Goal: Information Seeking & Learning: Learn about a topic

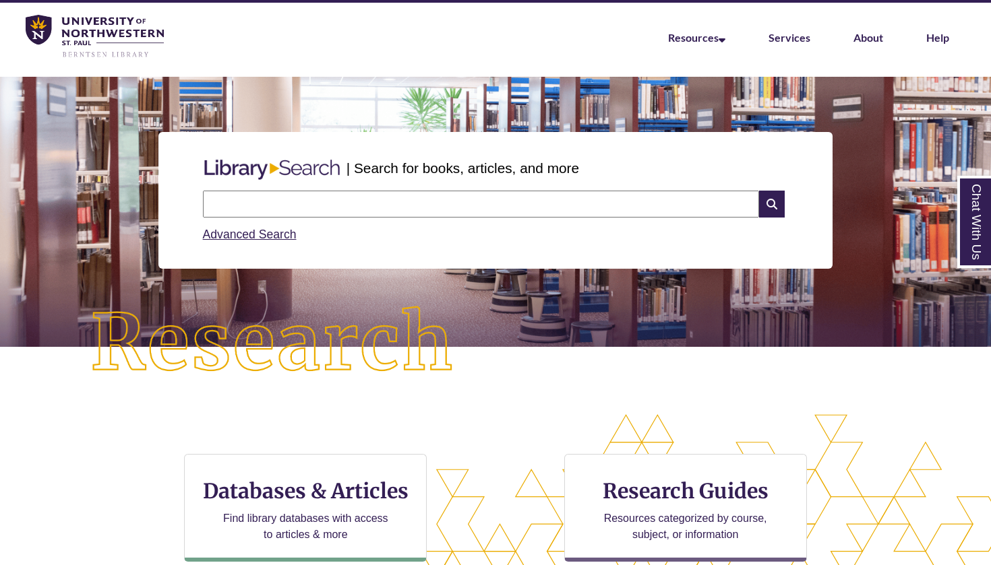
scroll to position [31, 0]
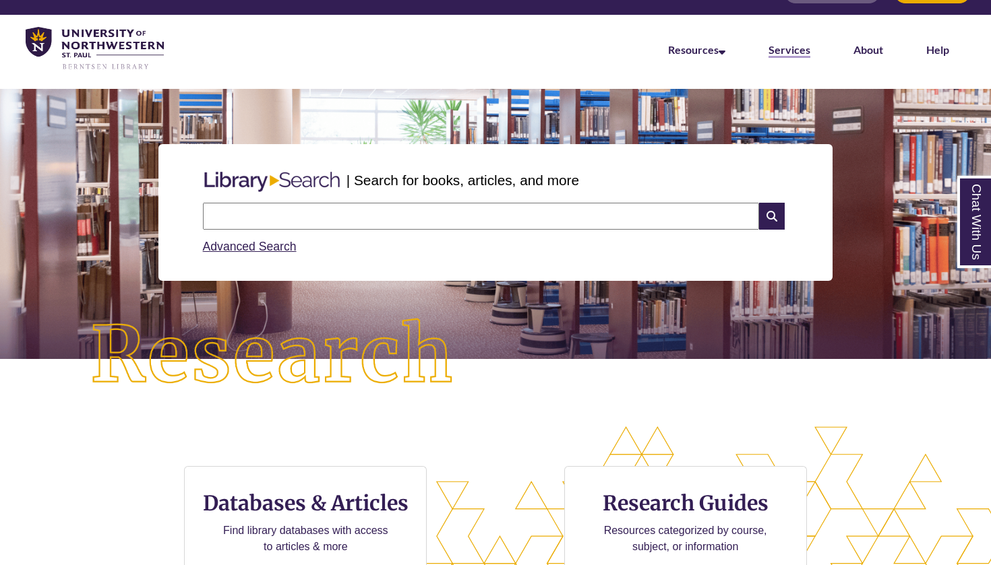
click at [789, 53] on link "Services" at bounding box center [789, 50] width 42 height 15
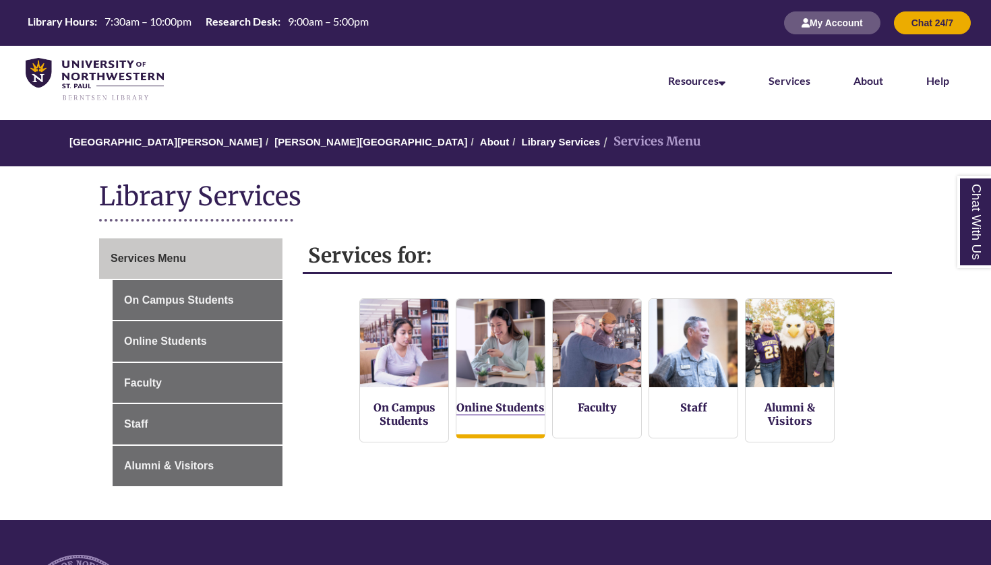
click at [513, 406] on link "Online Students" at bounding box center [500, 408] width 88 height 15
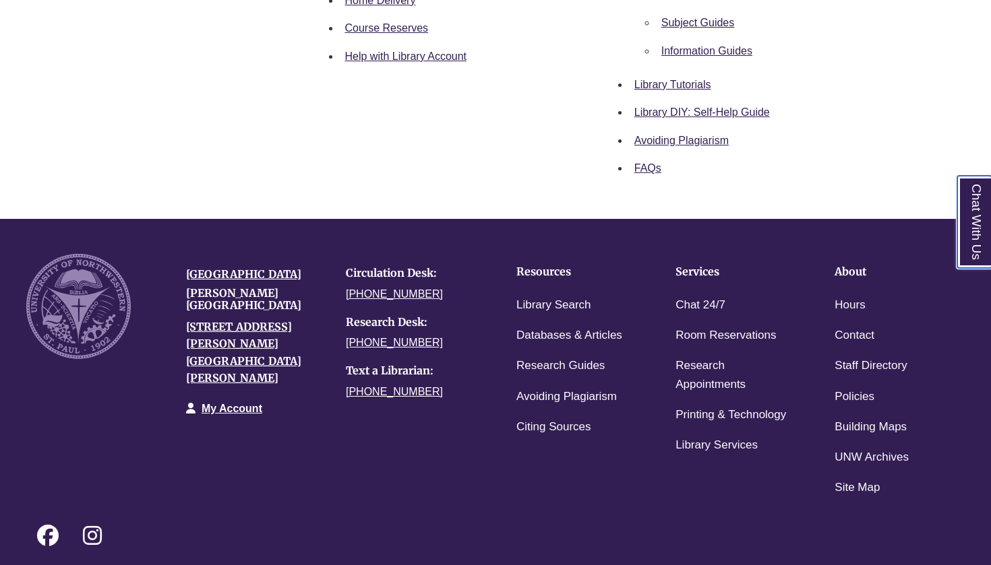
scroll to position [590, 0]
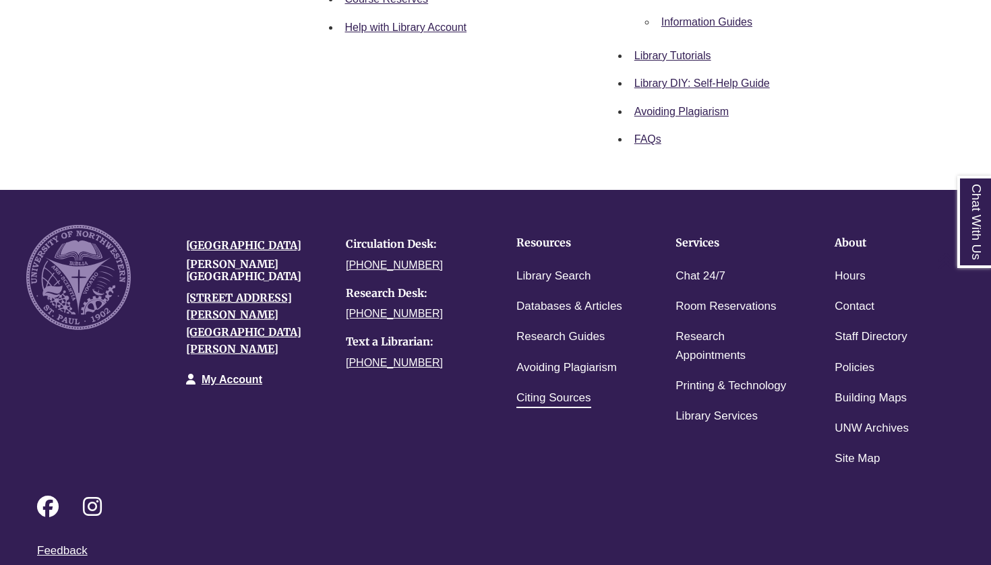
click at [561, 394] on link "Citing Sources" at bounding box center [553, 399] width 75 height 20
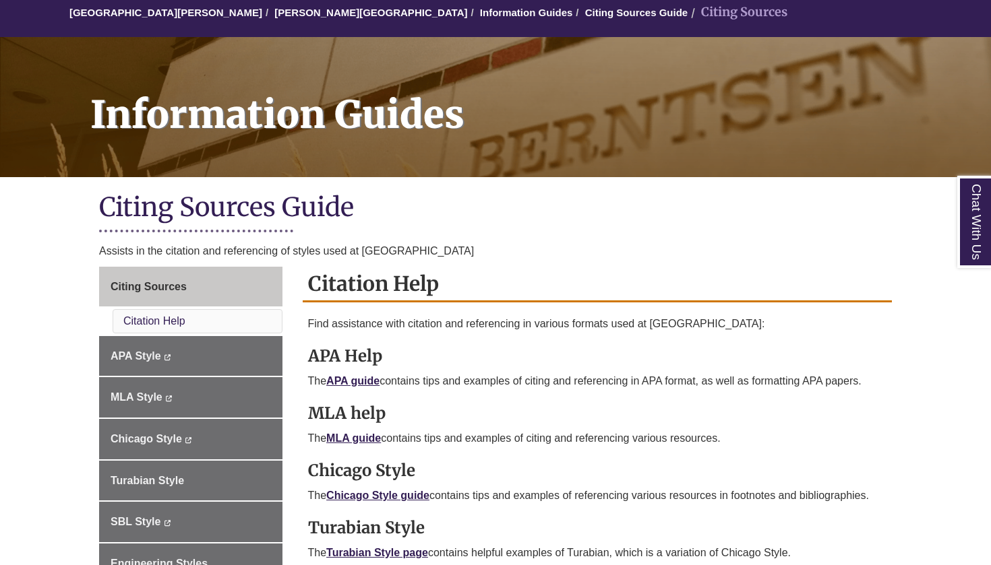
scroll to position [147, 0]
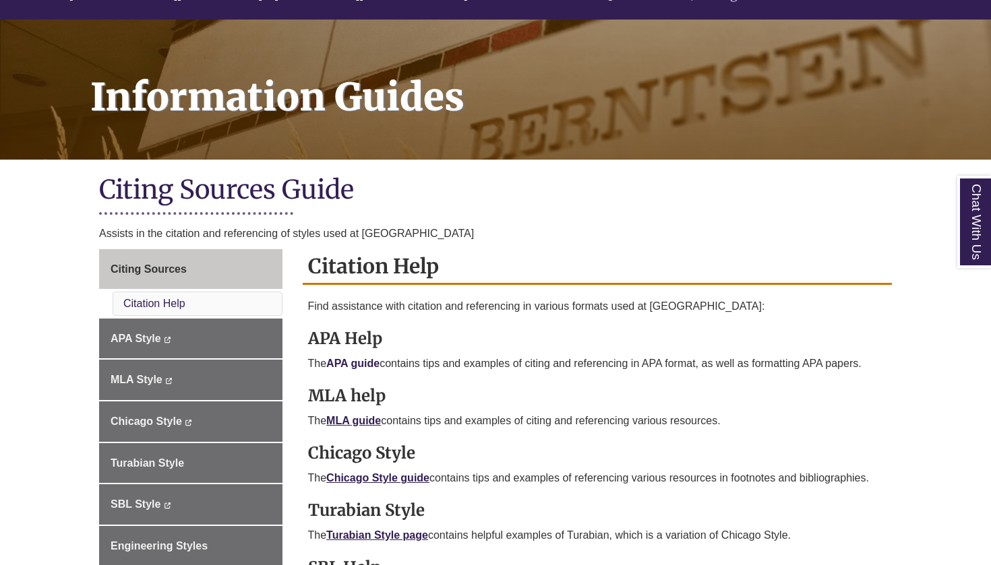
click at [367, 361] on link "APA guide" at bounding box center [352, 363] width 53 height 11
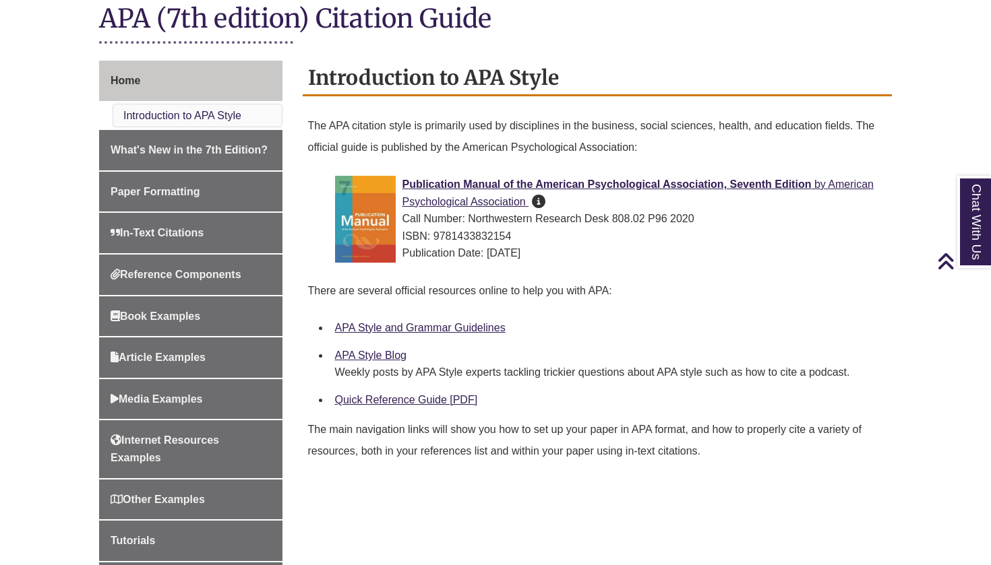
scroll to position [327, 0]
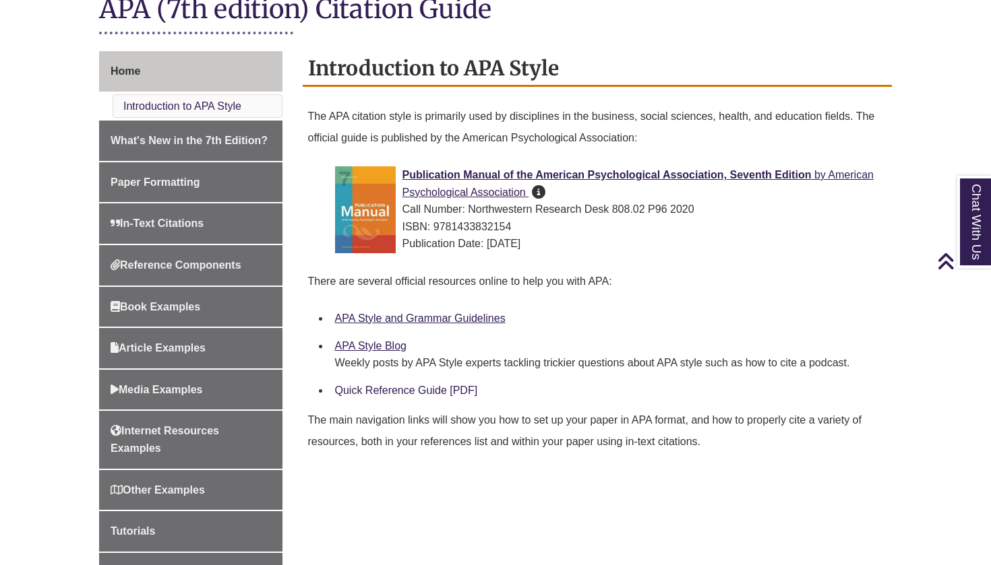
click at [418, 389] on link "Quick Reference Guide [PDF]" at bounding box center [406, 390] width 143 height 11
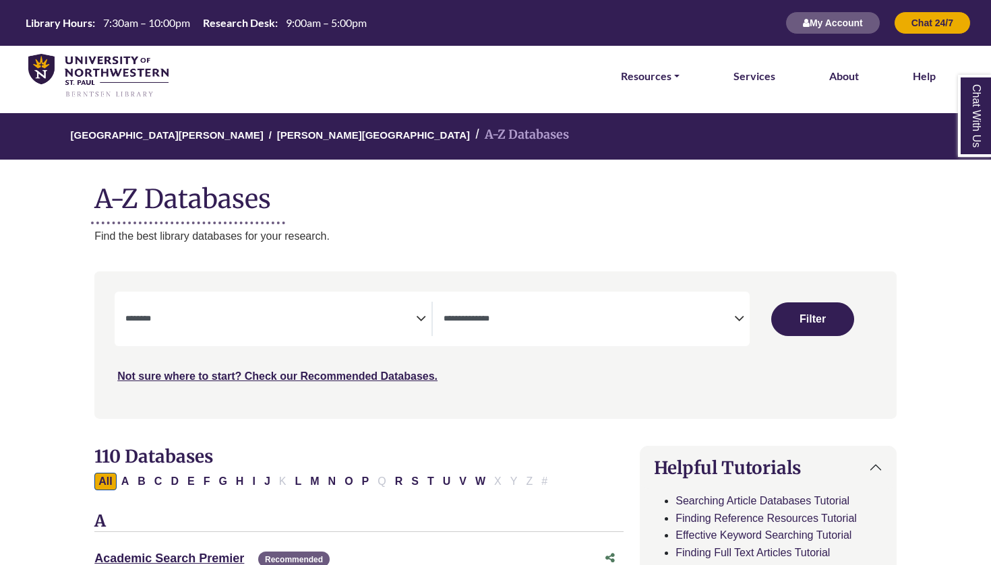
select select "Database Subject Filter"
select select "Database Types Filter"
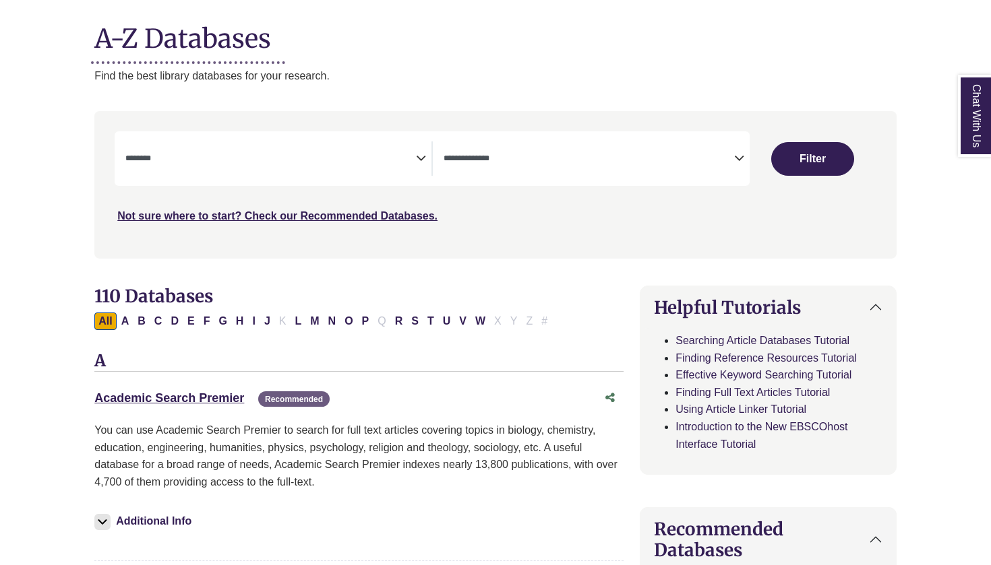
scroll to position [172, 0]
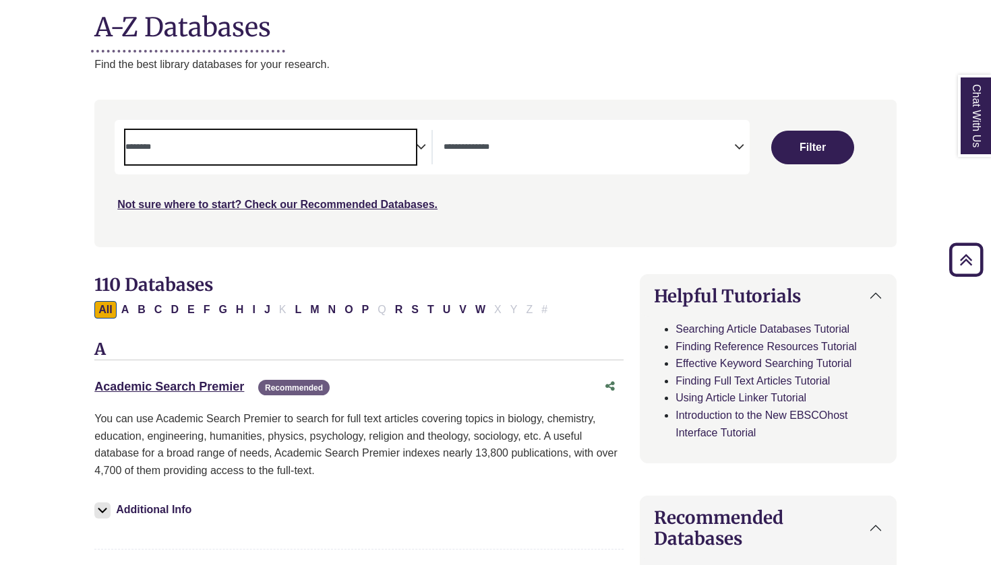
click at [395, 154] on span "Search filters" at bounding box center [270, 147] width 290 height 34
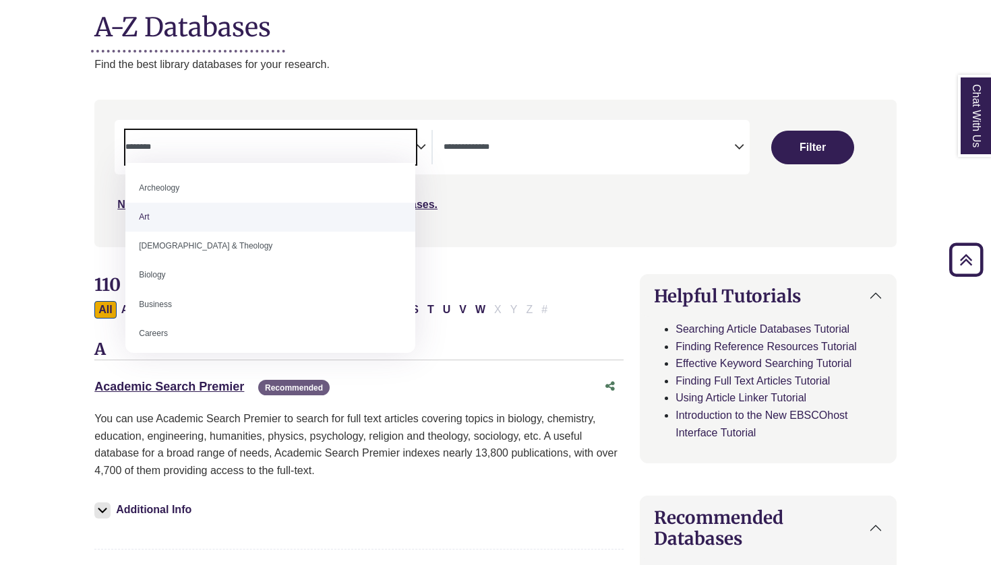
scroll to position [0, 0]
select select "*****"
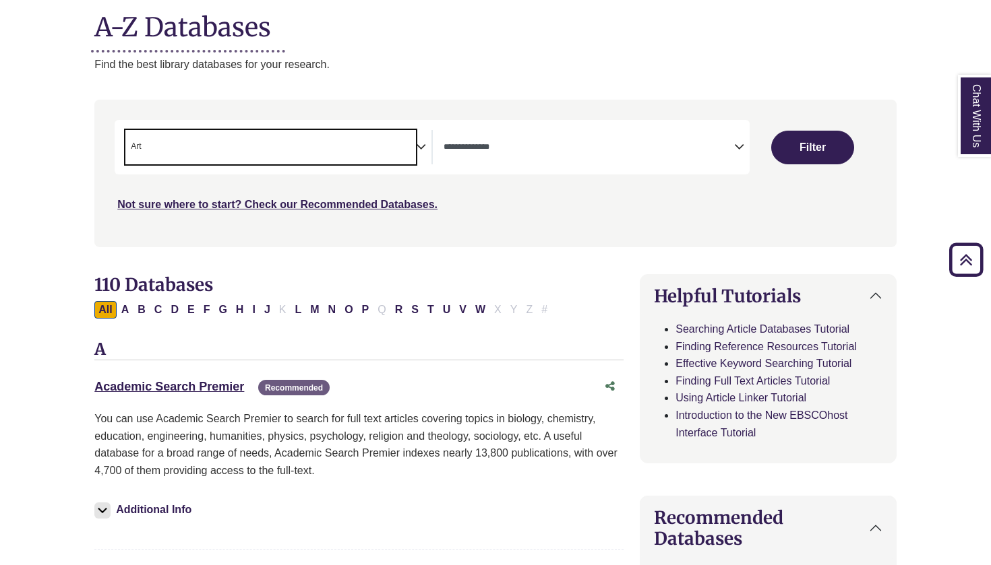
scroll to position [13, 0]
click at [823, 156] on button "Filter" at bounding box center [812, 148] width 83 height 34
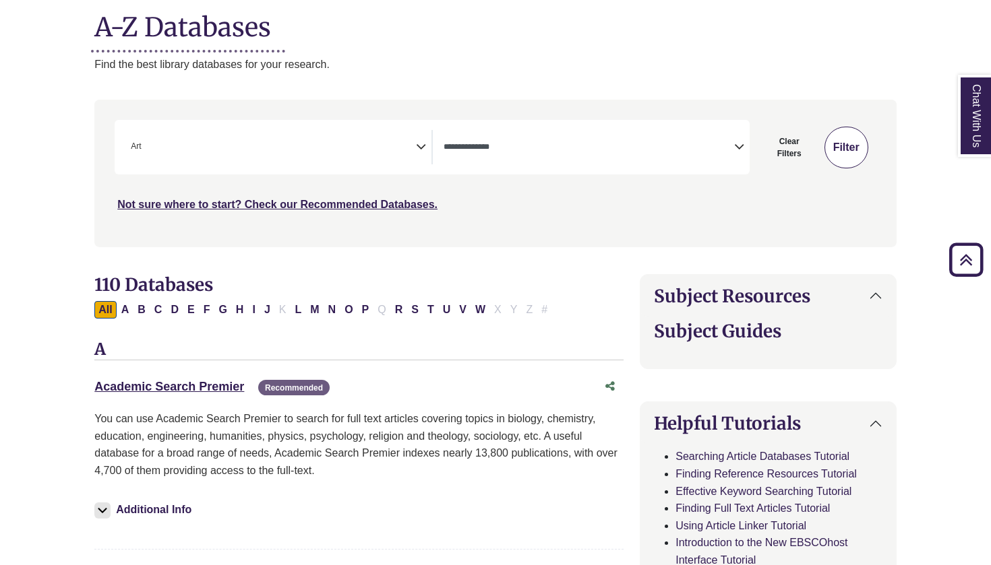
select select "Database Types Filter"
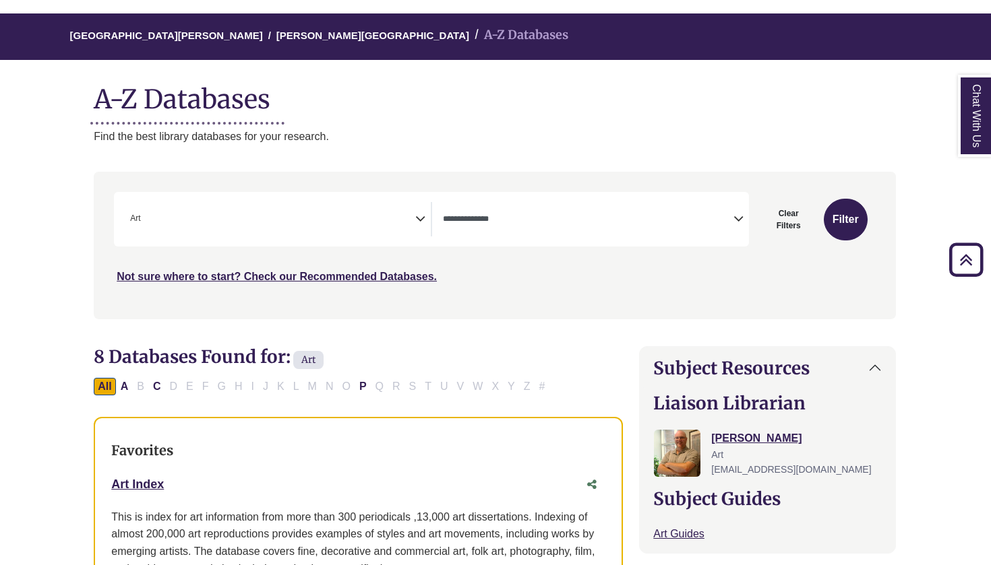
scroll to position [59, 1]
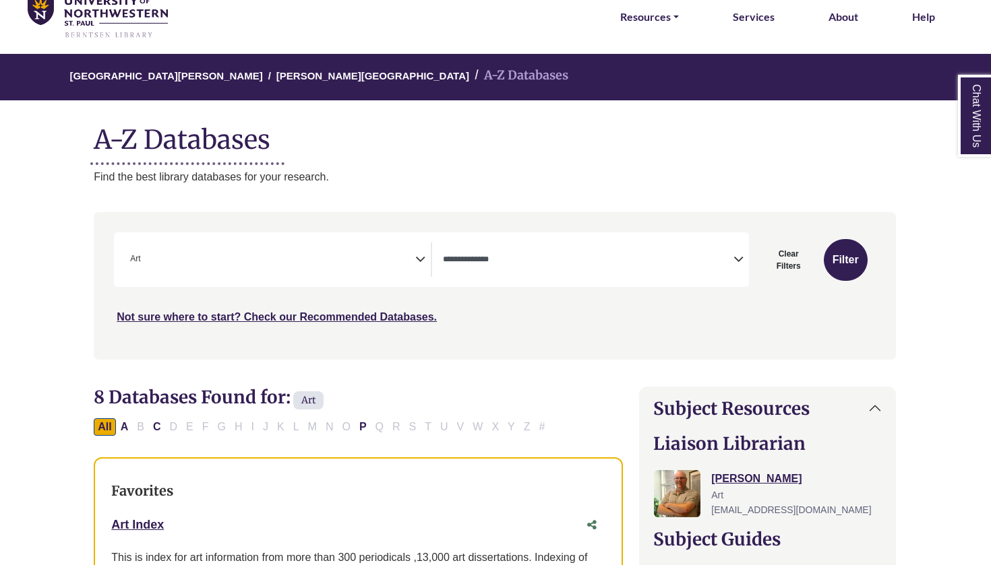
click at [275, 278] on div "**********" at bounding box center [431, 259] width 634 height 55
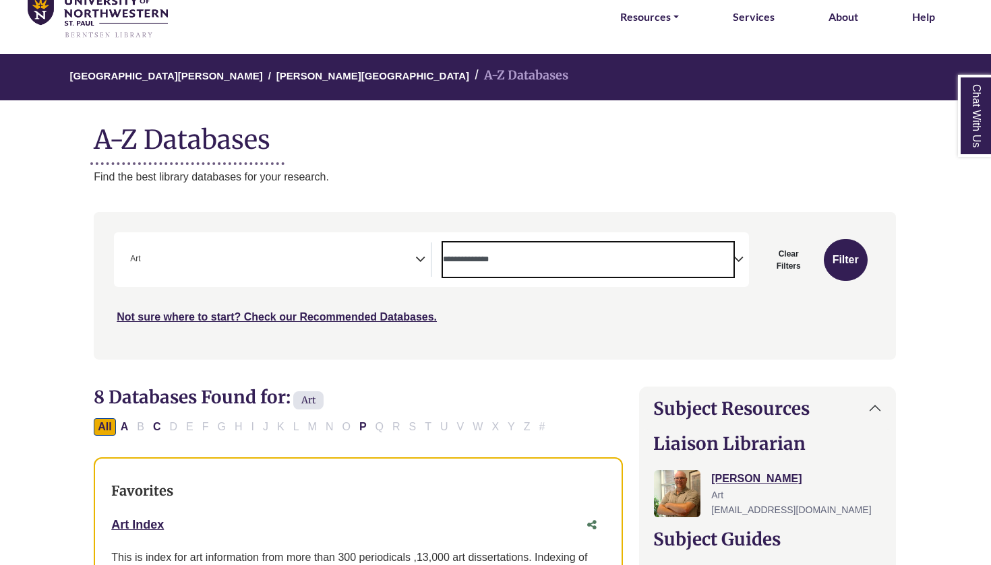
click at [489, 263] on textarea "Search" at bounding box center [588, 260] width 290 height 11
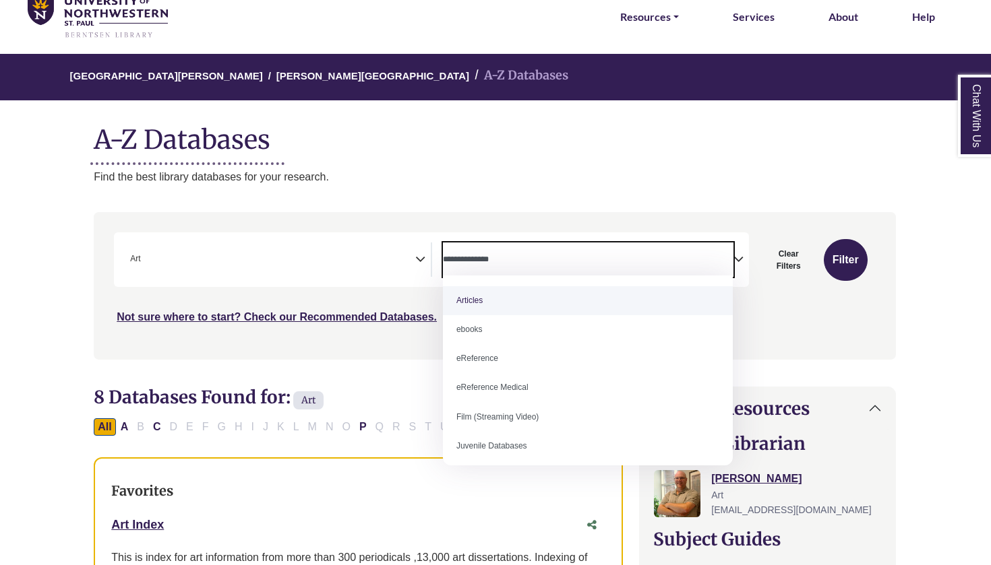
click at [542, 252] on span "Search filters" at bounding box center [588, 257] width 290 height 11
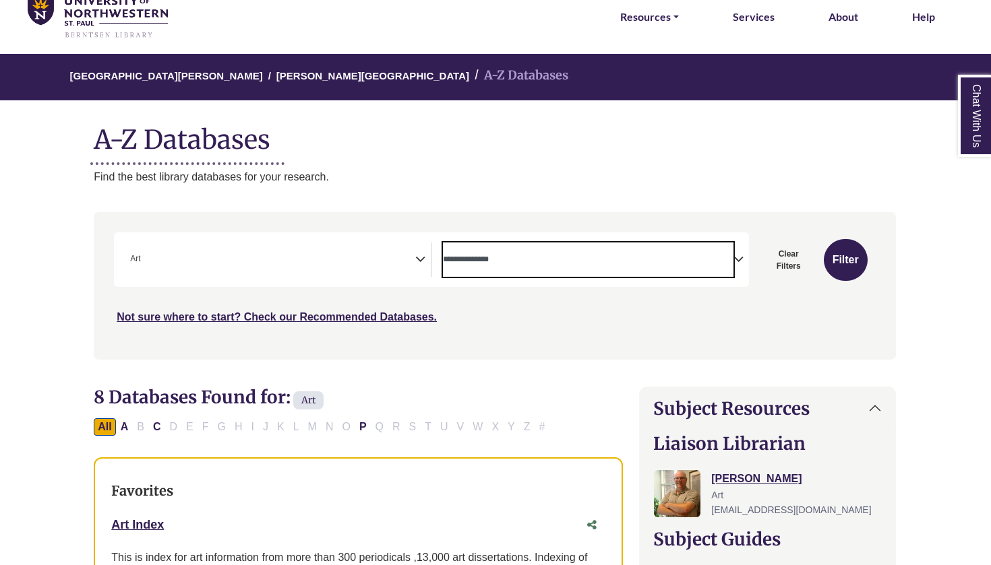
click at [795, 257] on button "Clear Filters" at bounding box center [788, 260] width 63 height 42
select select "Database Subject Filter"
select select "Database Types Filter"
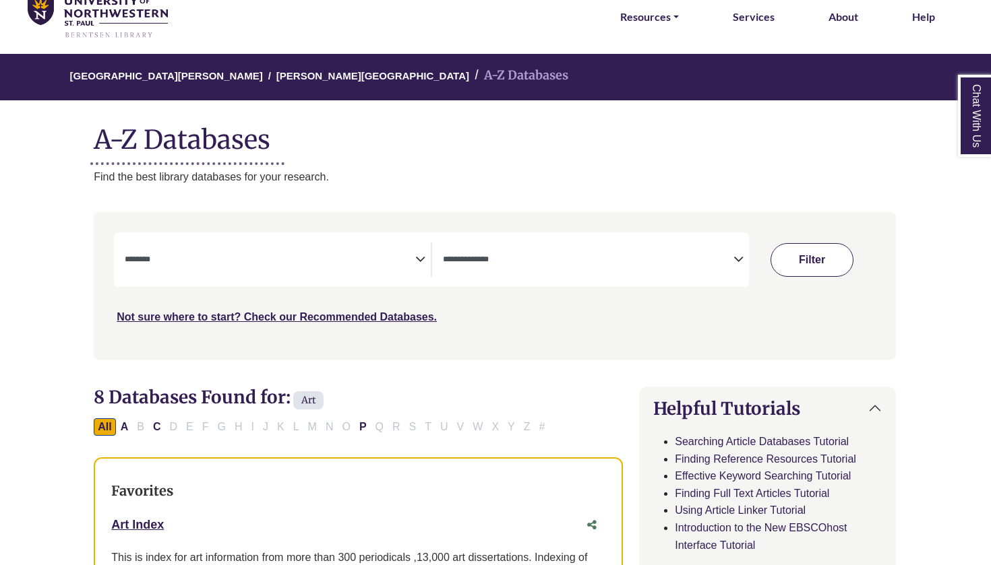
select select "Database Subject Filter"
select select "Database Types Filter"
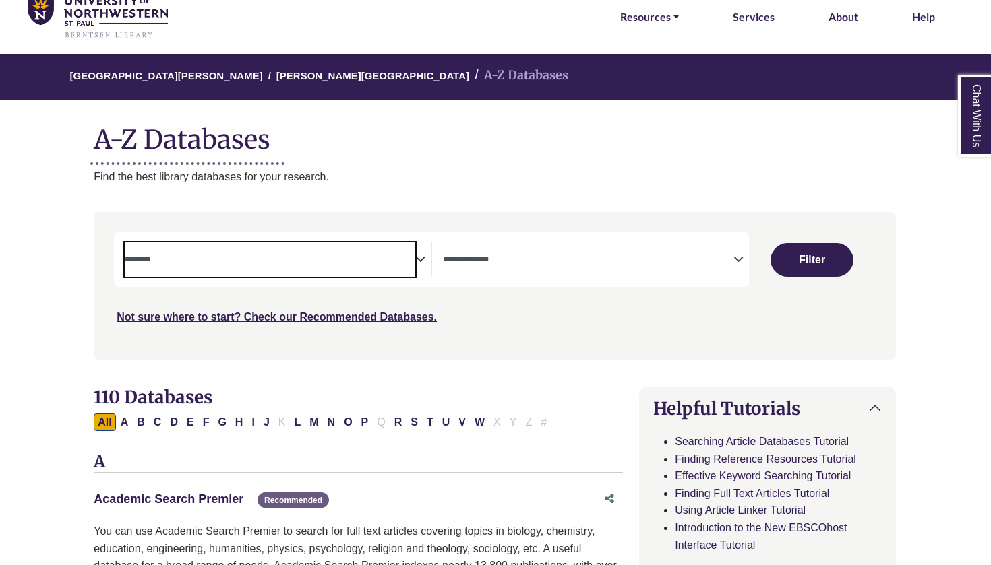
click at [295, 259] on textarea "Search" at bounding box center [270, 260] width 290 height 11
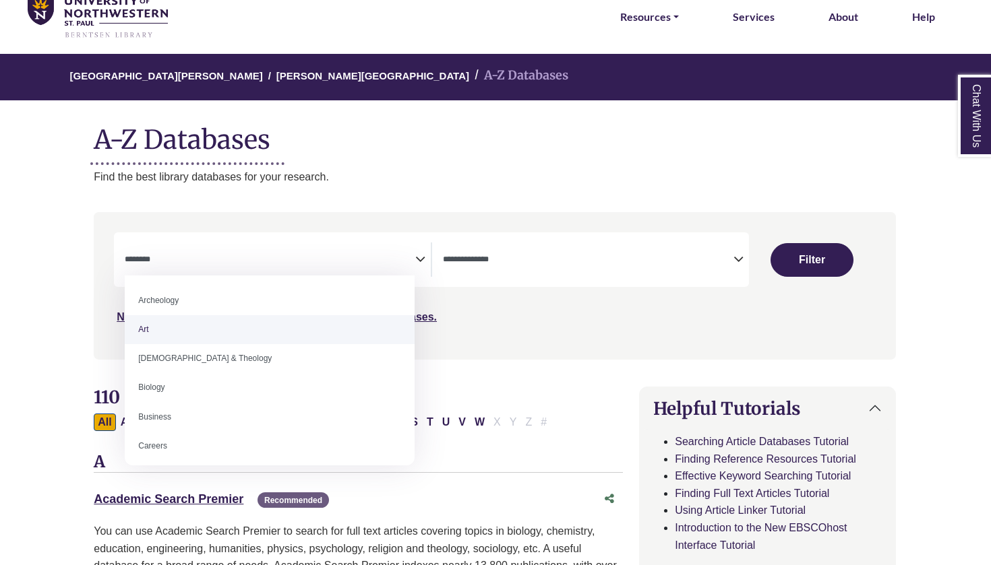
select select "*****"
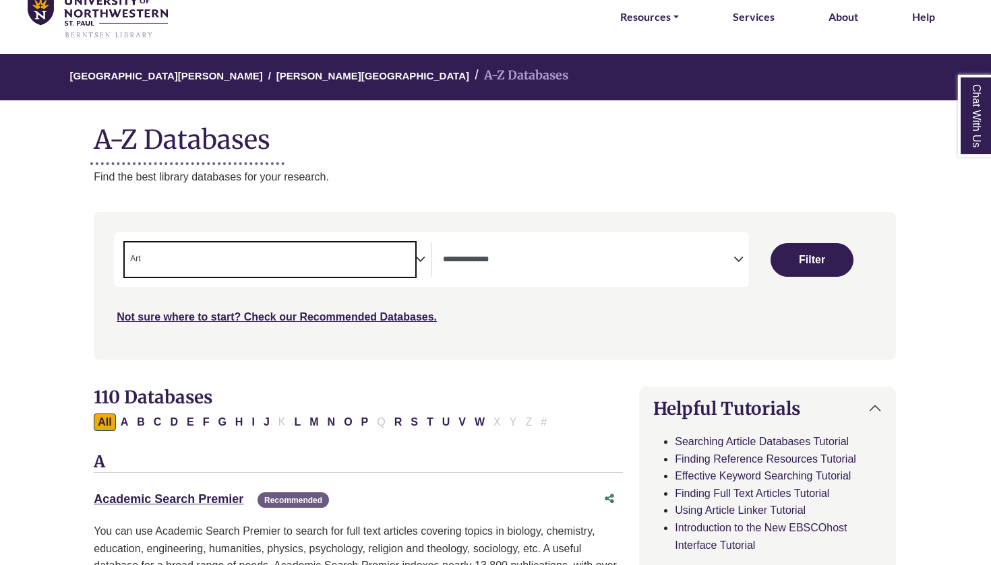
click at [280, 255] on span "× Art" at bounding box center [270, 260] width 290 height 34
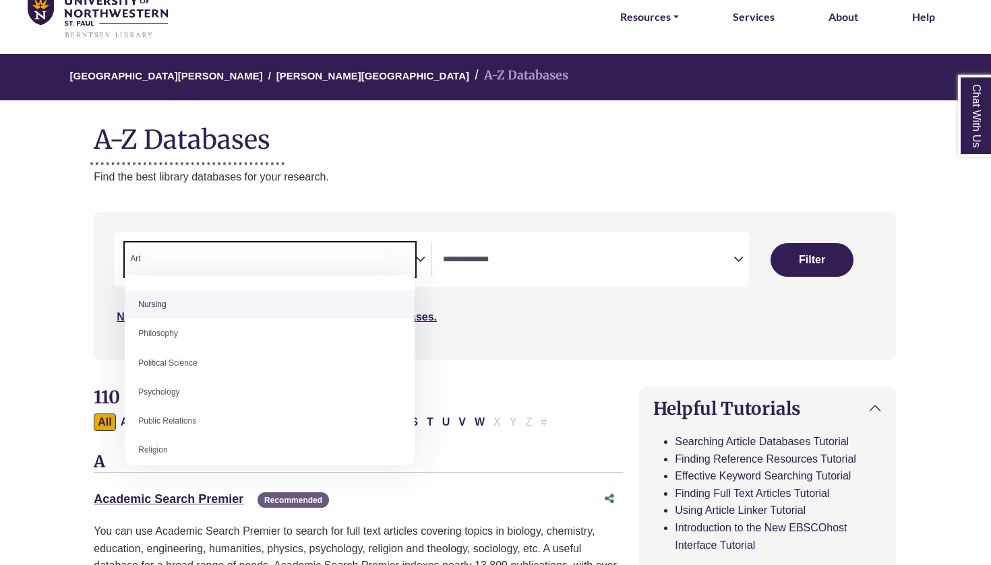
scroll to position [987, 0]
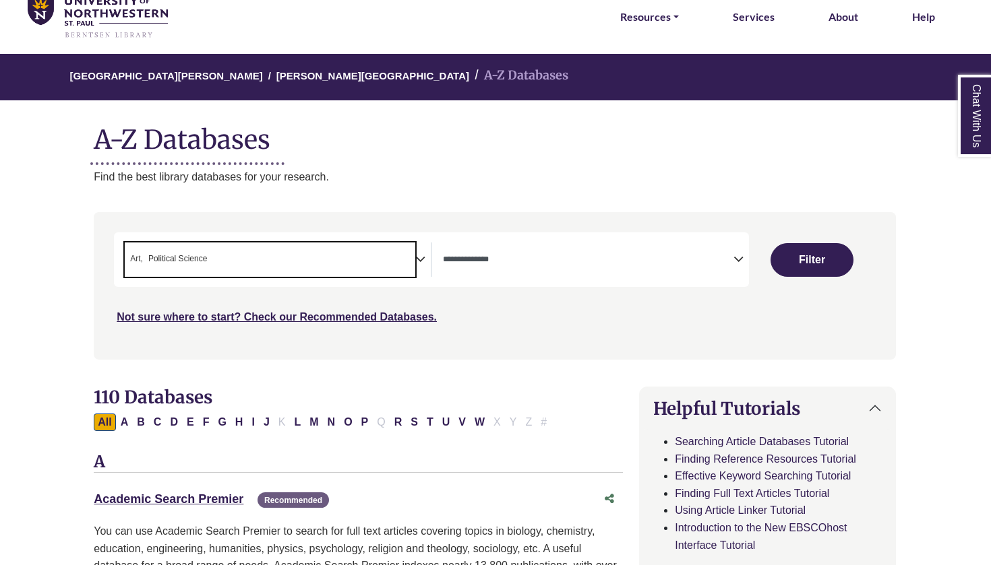
click at [252, 256] on span "× Art × Political Science" at bounding box center [270, 260] width 290 height 34
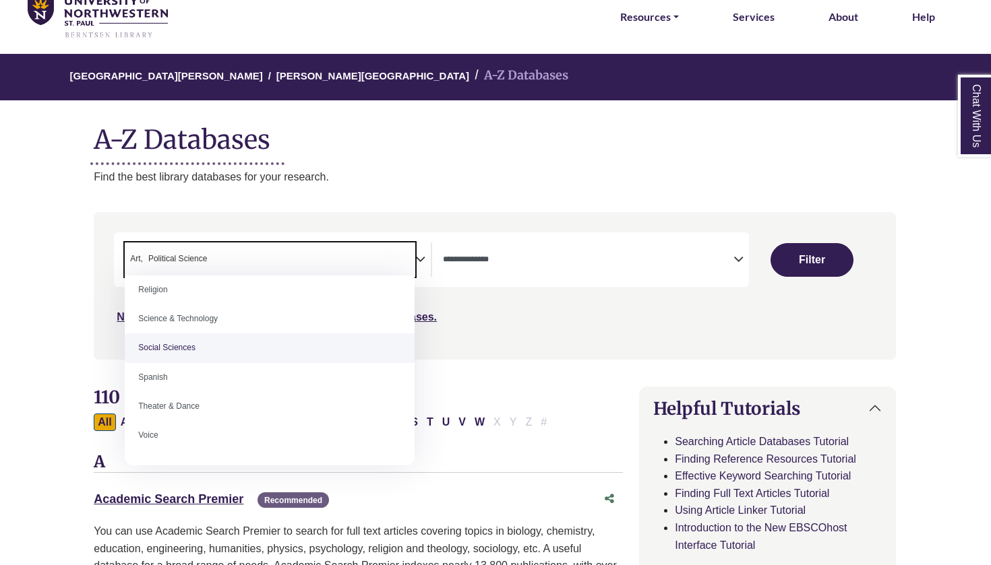
scroll to position [1153, 0]
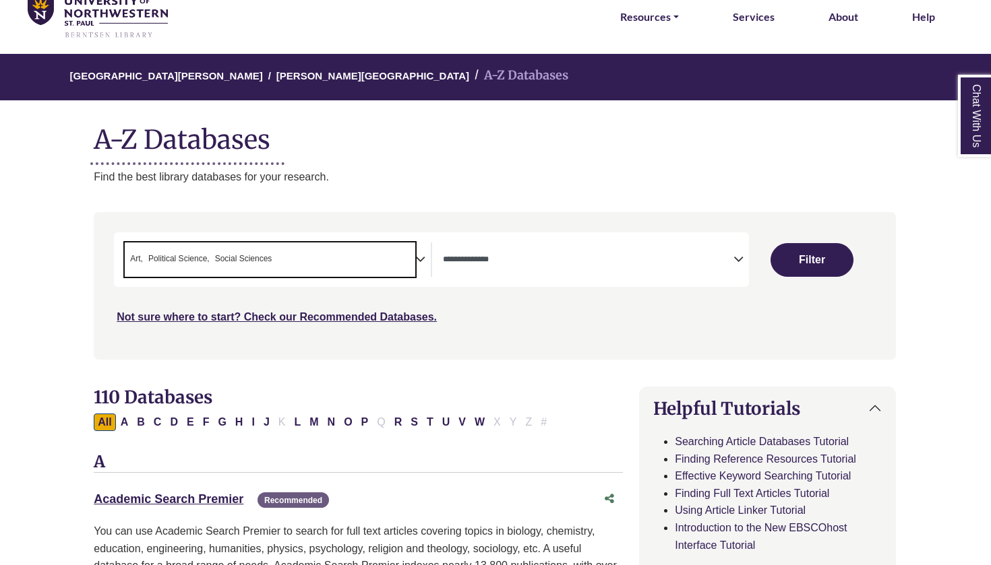
click at [309, 253] on span "× Art × Political Science × Social Sciences" at bounding box center [270, 260] width 290 height 34
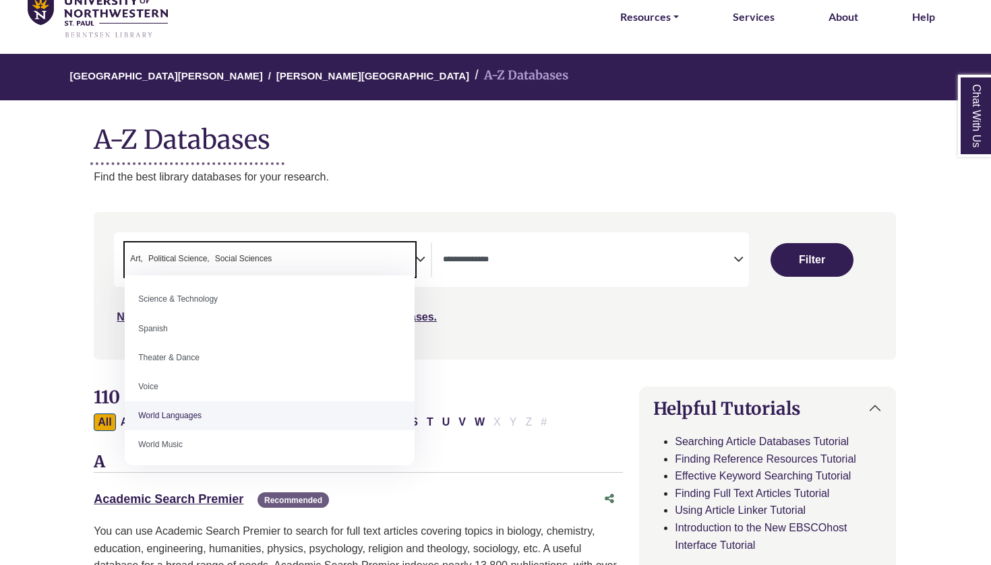
scroll to position [1193, 0]
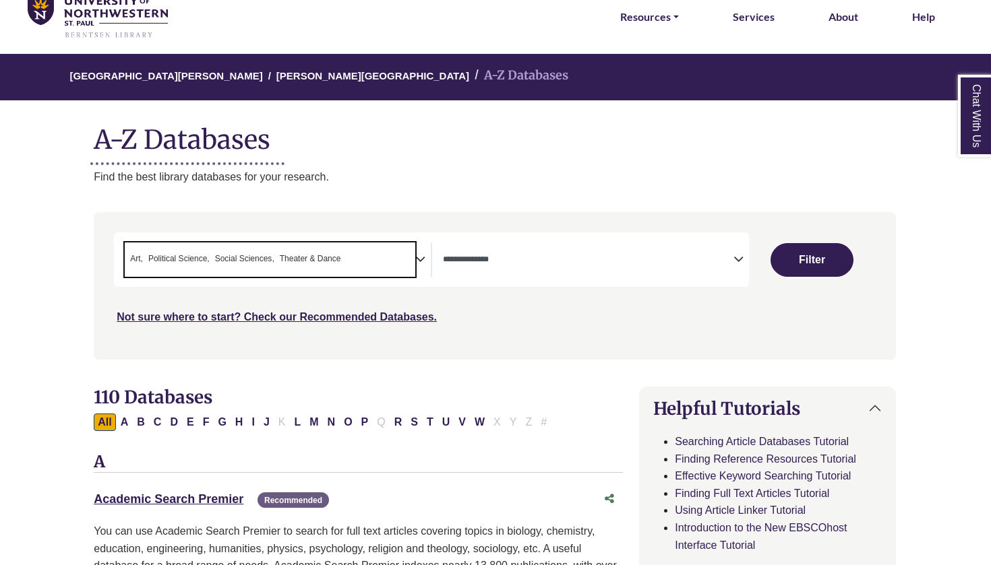
click at [368, 257] on span "× Art × Political Science × Social Sciences × Theater & Dance" at bounding box center [270, 260] width 290 height 34
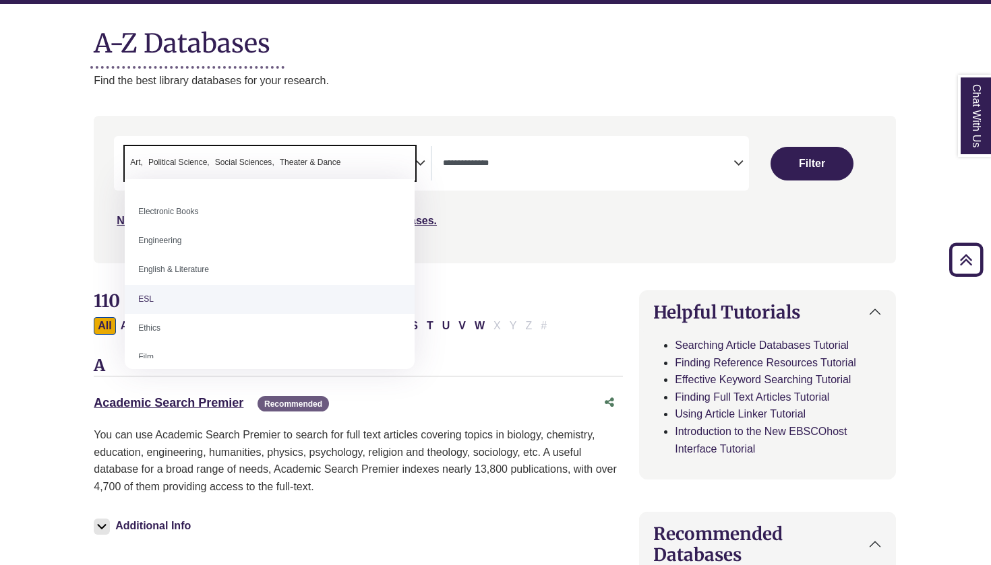
scroll to position [522, 0]
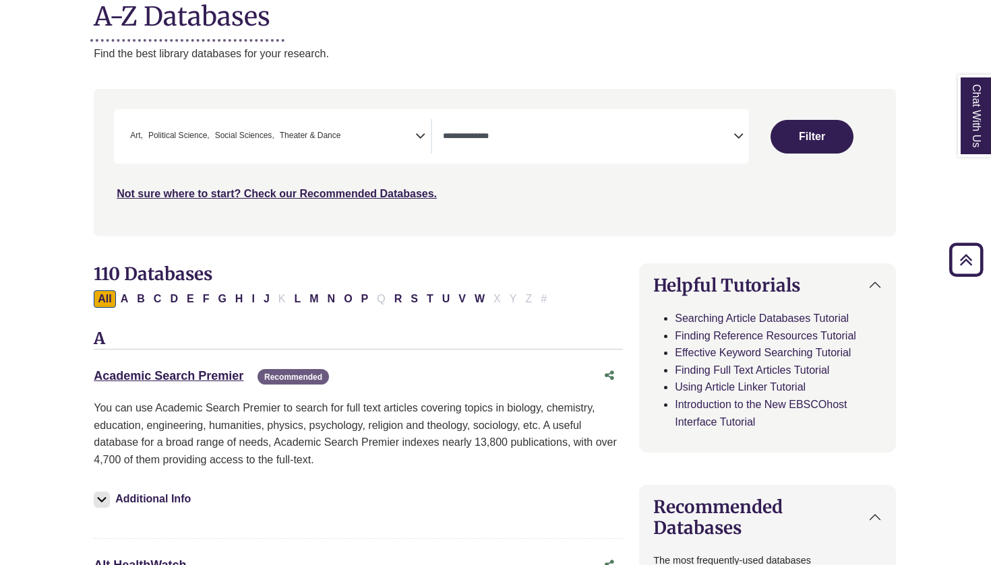
scroll to position [177, 1]
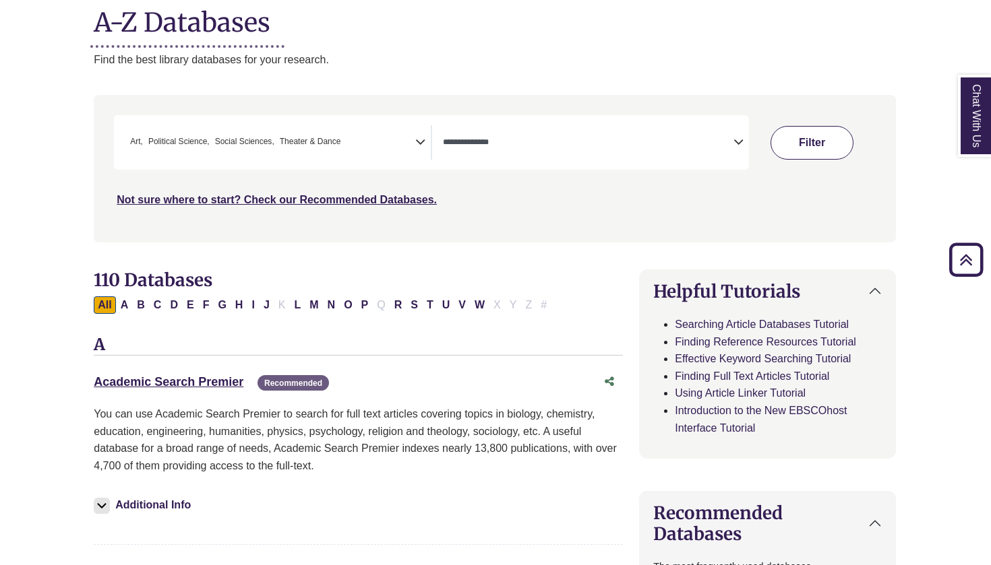
click at [792, 142] on button "Filter" at bounding box center [811, 143] width 83 height 34
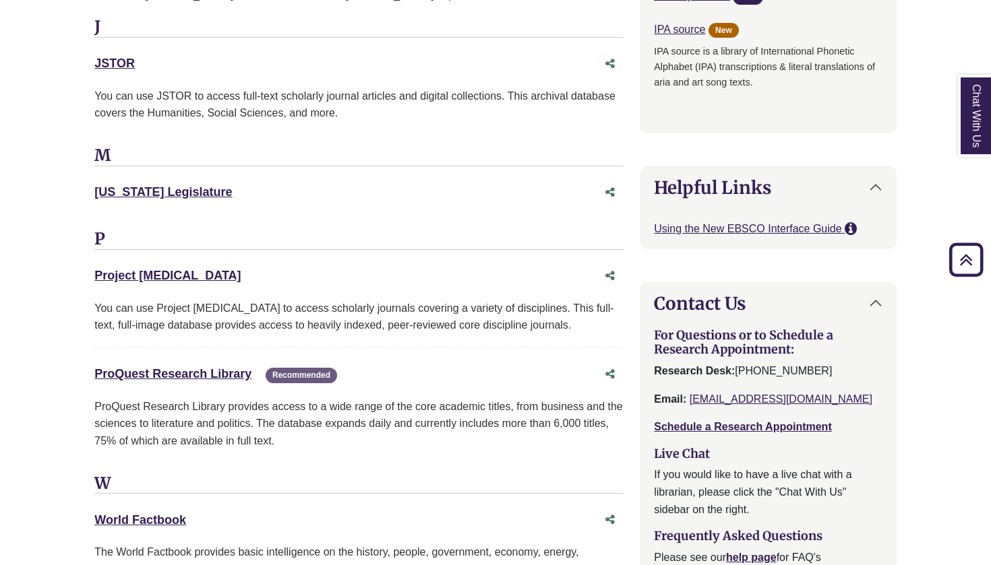
scroll to position [1605, 0]
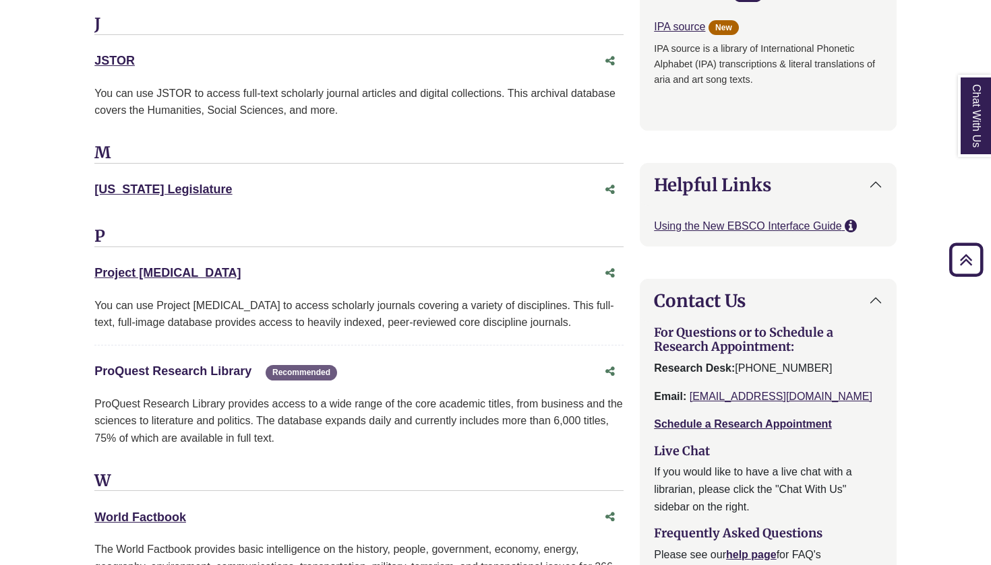
click at [217, 365] on link "ProQuest Research Library This link opens in a new window" at bounding box center [172, 371] width 157 height 13
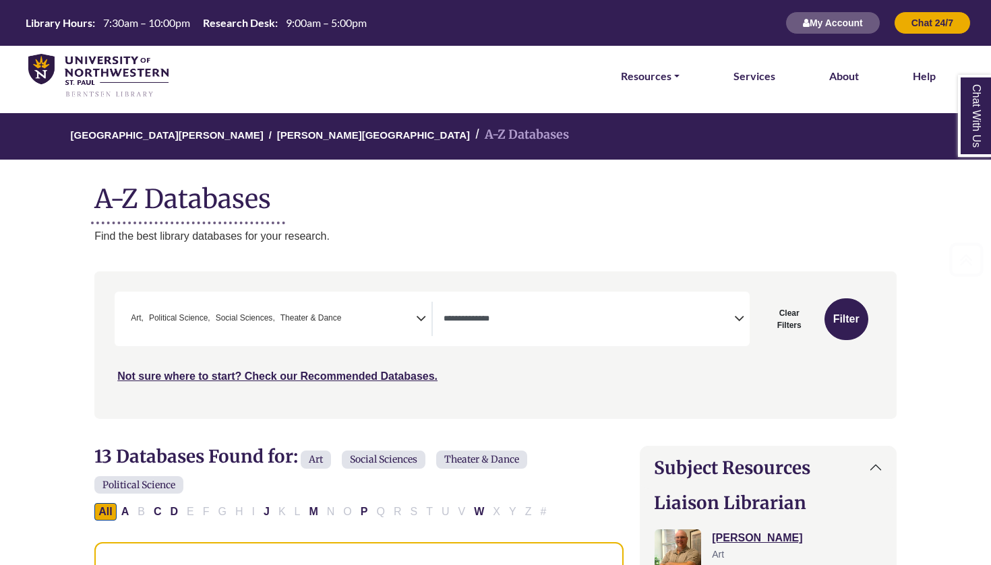
scroll to position [0, 0]
click at [676, 315] on textarea "Search" at bounding box center [588, 320] width 290 height 11
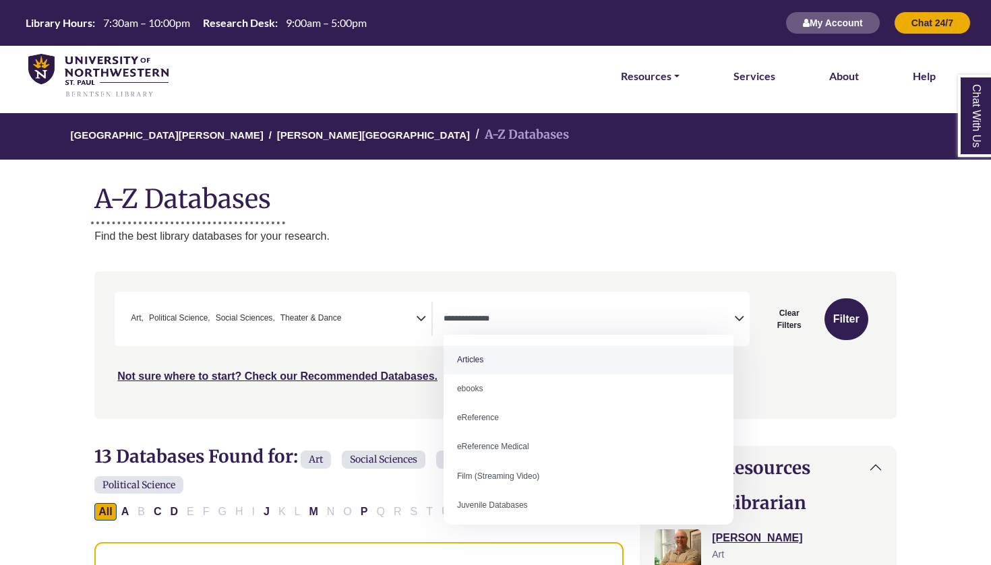
select select "*****"
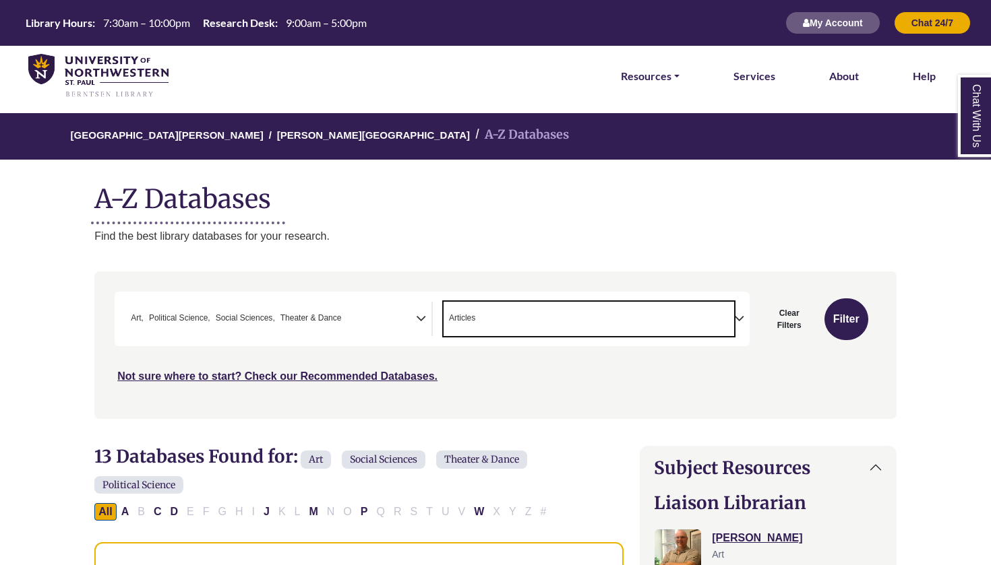
click at [643, 320] on span "× Articles" at bounding box center [588, 319] width 290 height 34
click at [854, 326] on button "Filter" at bounding box center [846, 320] width 44 height 42
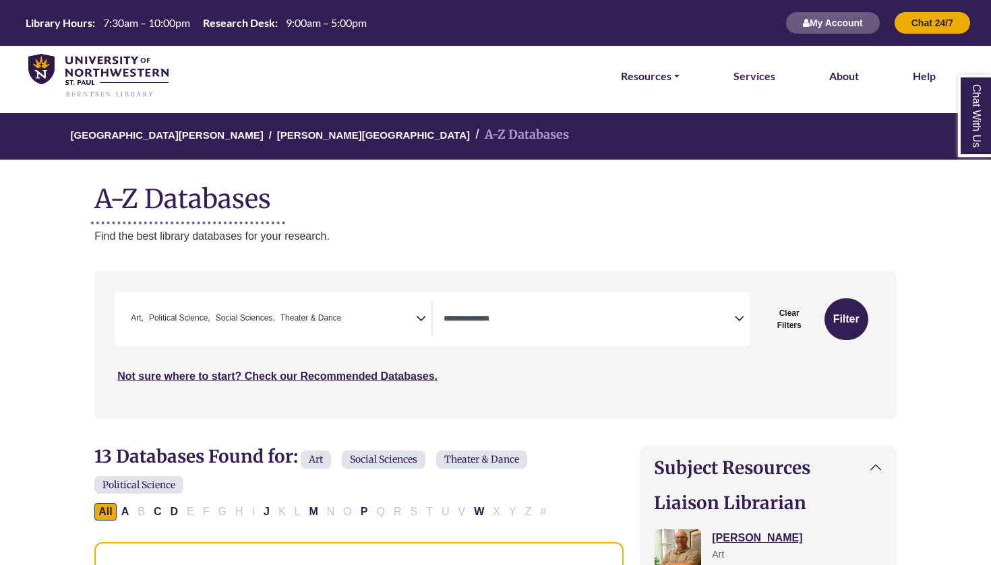
select select "Database Types Filter"
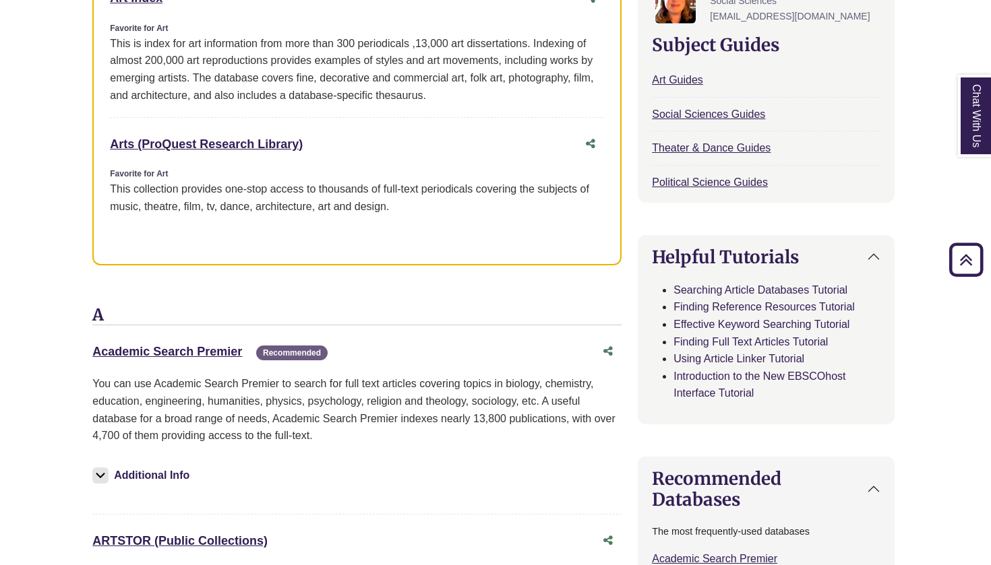
scroll to position [613, 1]
click at [217, 344] on link "Academic Search Premier This link opens in a new window" at bounding box center [169, 350] width 150 height 13
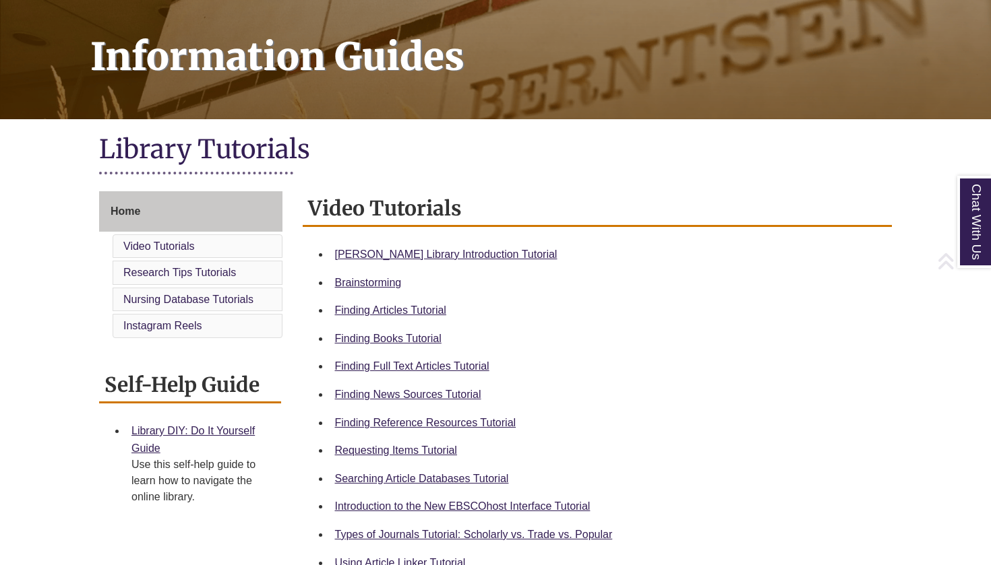
scroll to position [193, 0]
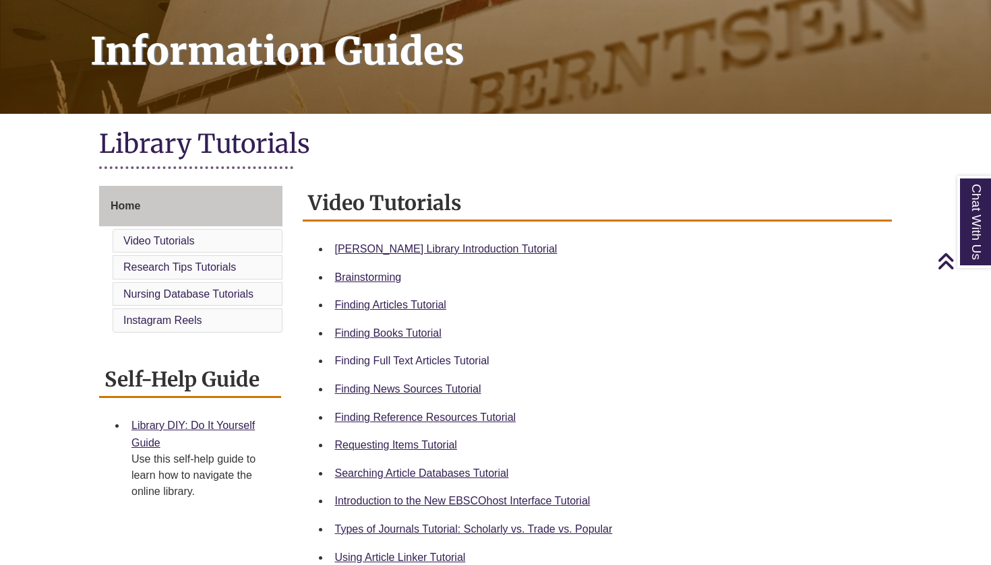
click at [477, 356] on link "Finding Full Text Articles Tutorial" at bounding box center [412, 360] width 154 height 11
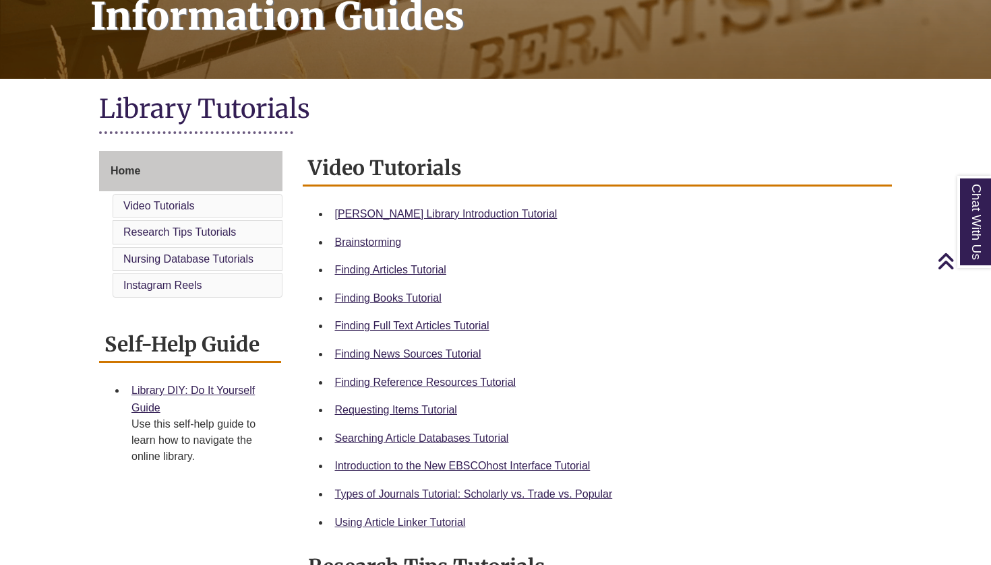
scroll to position [232, 0]
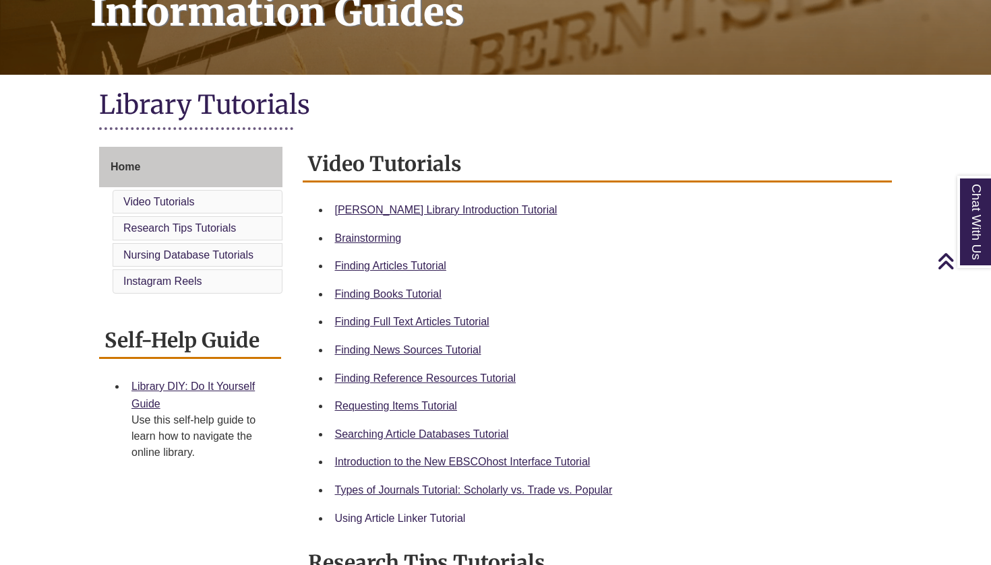
click at [421, 515] on link "Using Article Linker Tutorial" at bounding box center [400, 518] width 131 height 11
